Goal: Find specific fact: Find specific fact

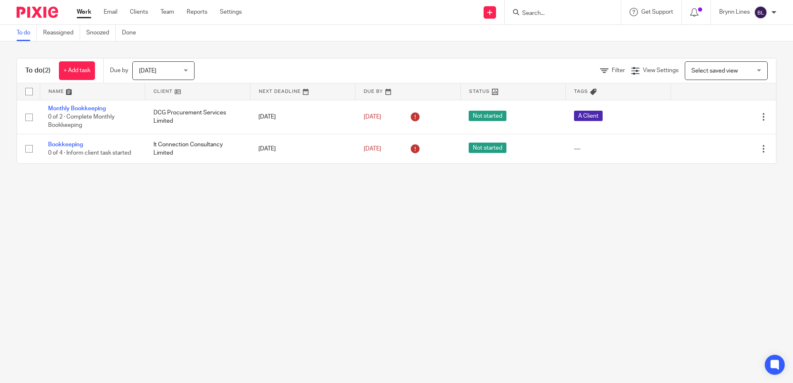
click at [540, 7] on form at bounding box center [566, 12] width 88 height 10
click at [541, 11] on input "Search" at bounding box center [559, 13] width 75 height 7
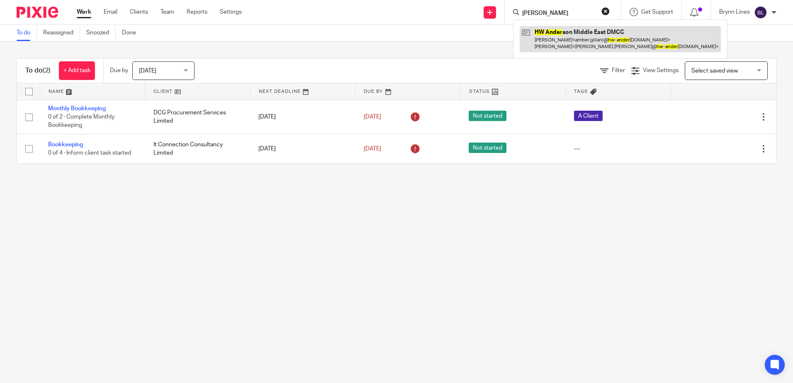
type input "hw ander"
click at [587, 46] on link at bounding box center [620, 39] width 201 height 26
click at [536, 41] on link at bounding box center [620, 39] width 201 height 26
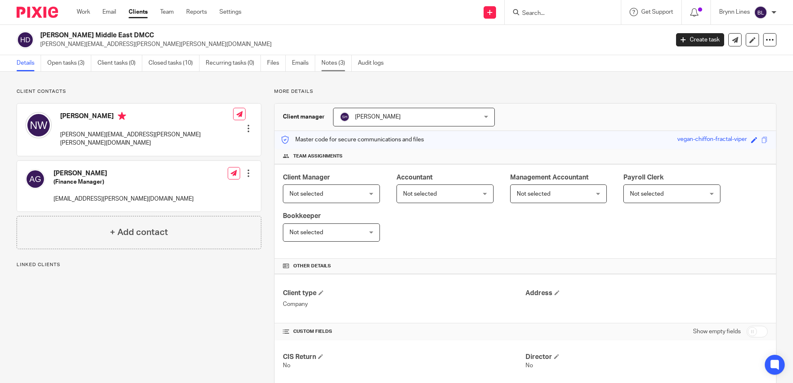
click at [341, 68] on link "Notes (3)" at bounding box center [337, 63] width 30 height 16
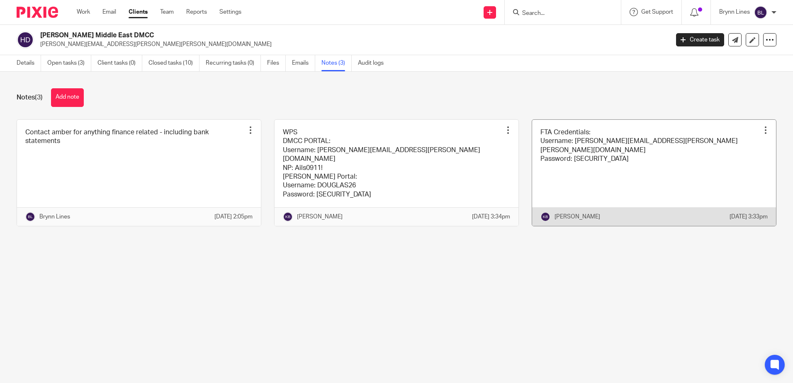
click at [589, 169] on link at bounding box center [654, 173] width 244 height 107
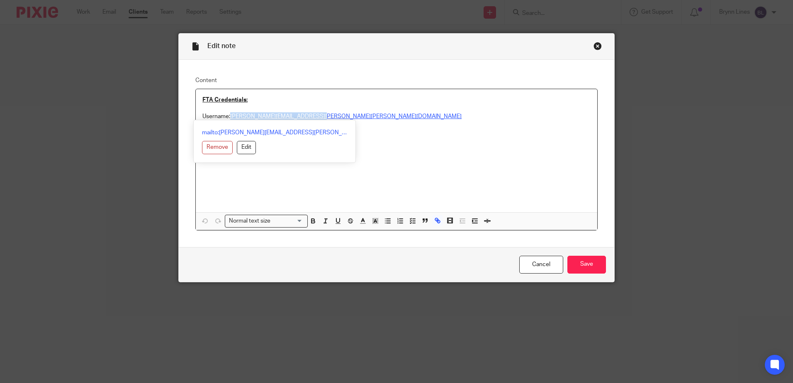
drag, startPoint x: 319, startPoint y: 115, endPoint x: 229, endPoint y: 115, distance: 90.5
click at [229, 115] on p "Username: Amber.gillani@hw-anderson.com" at bounding box center [396, 116] width 388 height 8
copy link "Amber.gillani@hw-anderson.com"
click at [428, 171] on div "FTA Credentials: Username: Amber.gillani@hw-anderson.com Password: Ladywellshop…" at bounding box center [397, 150] width 402 height 123
drag, startPoint x: 283, startPoint y: 122, endPoint x: 229, endPoint y: 123, distance: 54.8
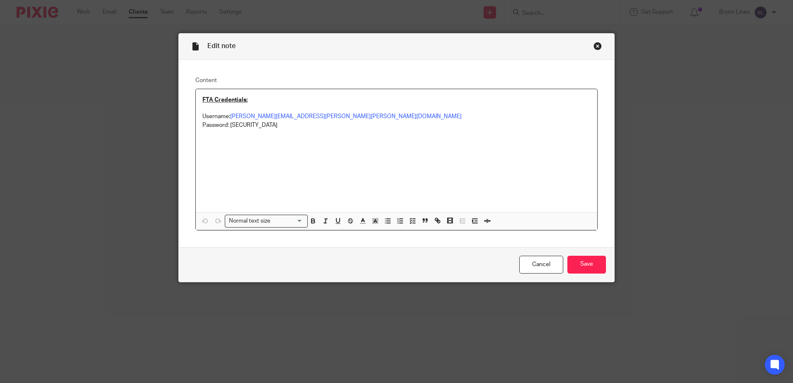
click at [229, 123] on p "Password: Ladywellshop2024!" at bounding box center [396, 125] width 388 height 8
copy p "Ladywellshop2024!"
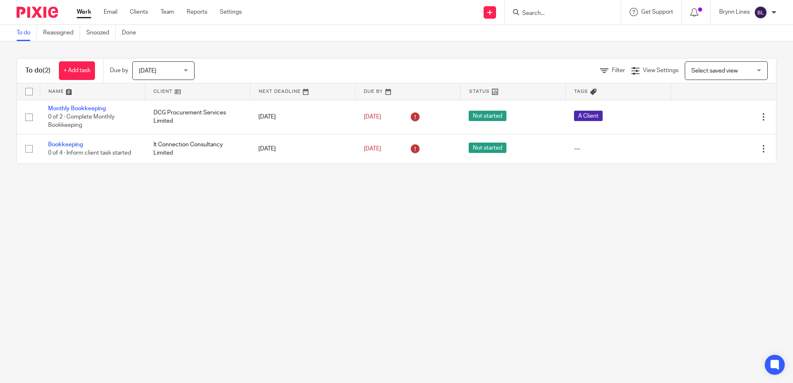
click at [563, 10] on input "Search" at bounding box center [559, 13] width 75 height 7
type input "[PERSON_NAME]"
